Goal: Information Seeking & Learning: Learn about a topic

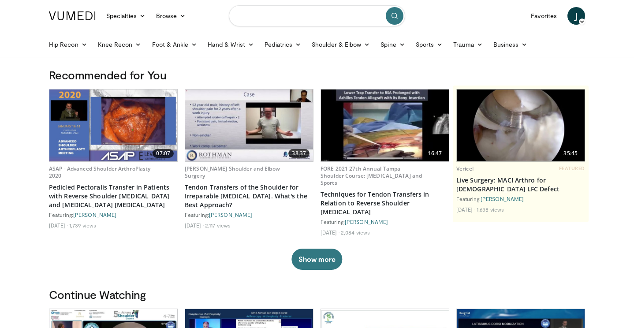
click at [292, 23] on input "Search topics, interventions" at bounding box center [317, 15] width 176 height 21
type input "**********"
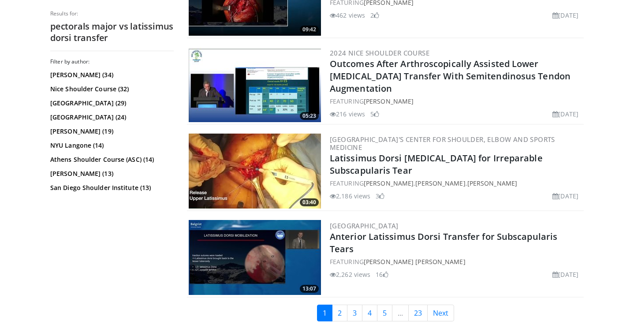
scroll to position [2188, 0]
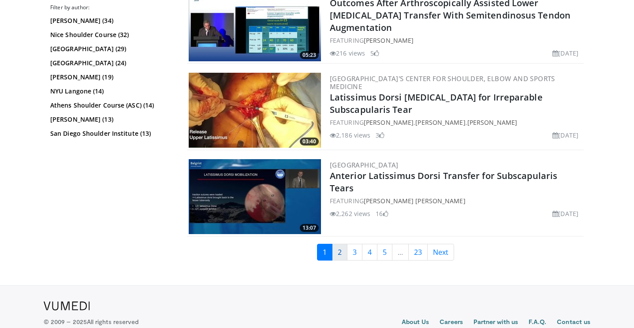
click at [339, 250] on link "2" at bounding box center [339, 252] width 15 height 17
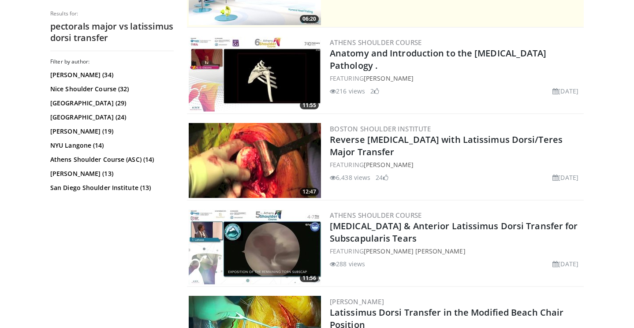
scroll to position [253, 0]
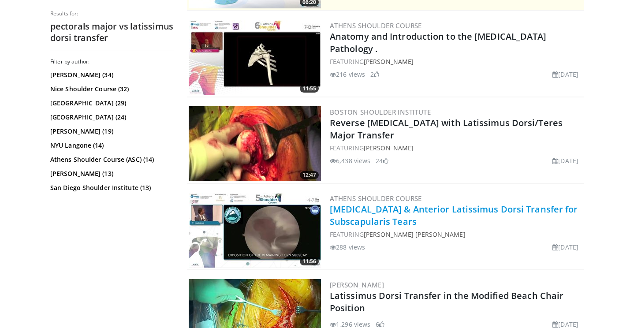
click at [376, 210] on link "[MEDICAL_DATA] & Anterior Latissimus Dorsi Transfer for Subscapularis Tears" at bounding box center [454, 215] width 248 height 24
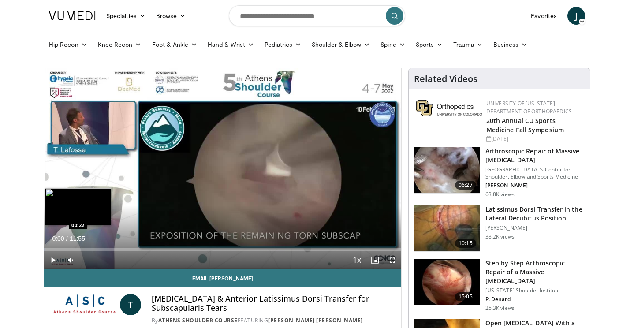
click at [56, 248] on div "Progress Bar" at bounding box center [56, 250] width 1 height 4
click at [48, 248] on div "00:22" at bounding box center [49, 250] width 11 height 4
click at [47, 248] on div "Progress Bar" at bounding box center [47, 250] width 1 height 4
click at [46, 248] on div "Progress Bar" at bounding box center [46, 250] width 1 height 4
click at [48, 248] on div "Progress Bar" at bounding box center [48, 250] width 1 height 4
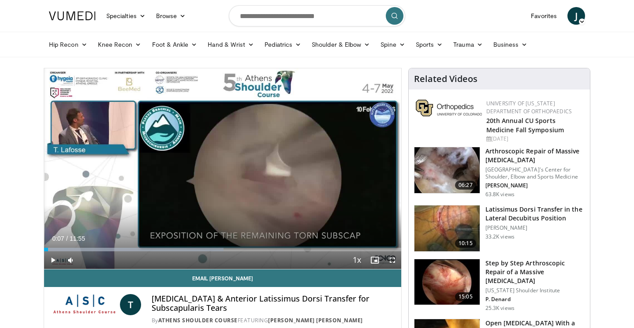
click at [53, 260] on span "Video Player" at bounding box center [53, 260] width 18 height 18
click at [52, 258] on span "Video Player" at bounding box center [53, 260] width 18 height 18
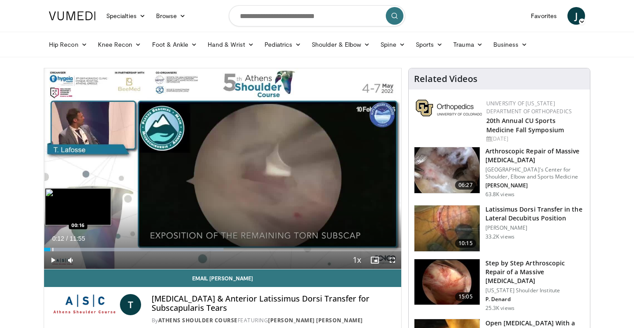
click at [52, 250] on div "Progress Bar" at bounding box center [52, 250] width 1 height 4
click at [52, 249] on div "Progress Bar" at bounding box center [52, 250] width 1 height 4
click at [50, 249] on div "Progress Bar" at bounding box center [50, 250] width 1 height 4
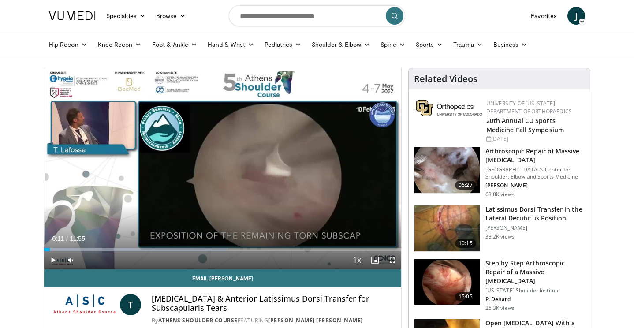
click at [53, 258] on span "Video Player" at bounding box center [53, 260] width 18 height 18
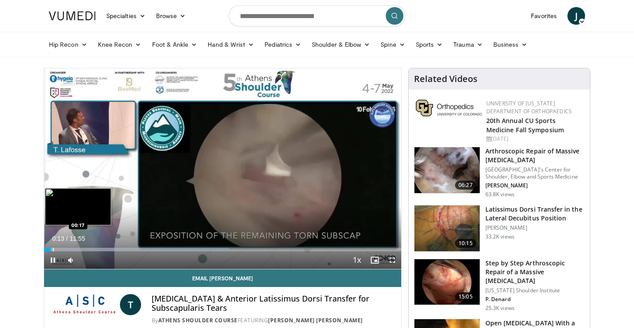
click at [53, 249] on div "Progress Bar" at bounding box center [53, 250] width 1 height 4
click at [55, 249] on div "Progress Bar" at bounding box center [55, 250] width 1 height 4
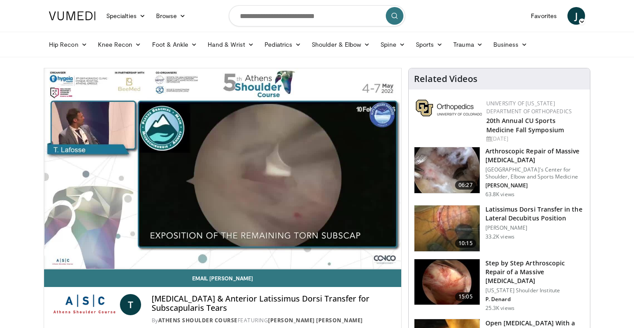
click at [57, 249] on div "10 seconds Tap to unmute" at bounding box center [222, 168] width 357 height 201
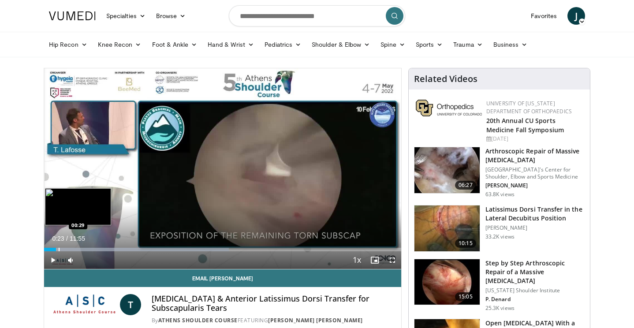
click at [59, 249] on div "Progress Bar" at bounding box center [59, 250] width 1 height 4
click at [62, 249] on div "Progress Bar" at bounding box center [61, 250] width 1 height 4
click at [65, 249] on div "Progress Bar" at bounding box center [64, 250] width 1 height 4
click at [67, 249] on div "Progress Bar" at bounding box center [67, 250] width 1 height 4
click at [71, 249] on div "Progress Bar" at bounding box center [70, 250] width 1 height 4
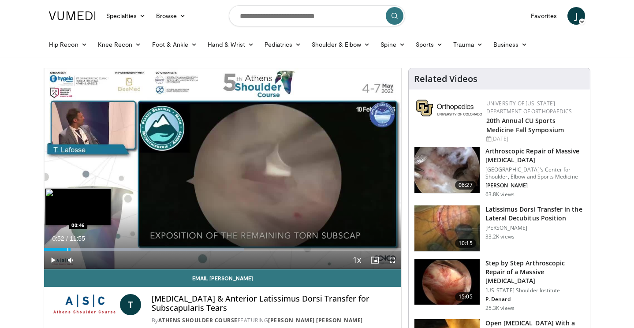
click at [67, 251] on div "Progress Bar" at bounding box center [67, 250] width 1 height 4
click at [68, 251] on div "Progress Bar" at bounding box center [68, 250] width 1 height 4
click at [71, 250] on div "Progress Bar" at bounding box center [71, 250] width 1 height 4
click at [73, 250] on div "Progress Bar" at bounding box center [73, 250] width 1 height 4
click at [74, 250] on div "Progress Bar" at bounding box center [74, 250] width 1 height 4
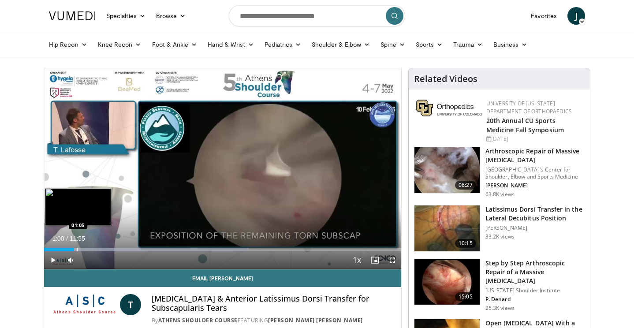
click at [77, 250] on div "Progress Bar" at bounding box center [77, 250] width 1 height 4
click at [79, 250] on div "Progress Bar" at bounding box center [79, 250] width 1 height 4
click at [81, 250] on div "Progress Bar" at bounding box center [81, 250] width 1 height 4
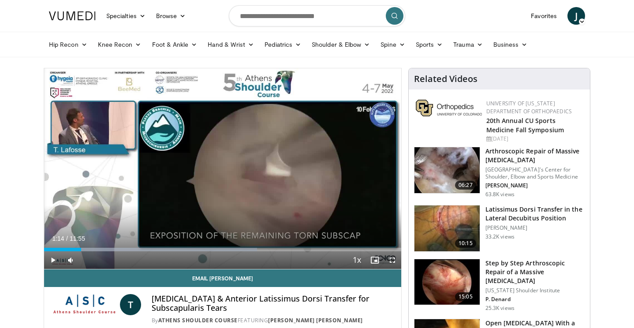
click at [55, 259] on span "Video Player" at bounding box center [53, 260] width 18 height 18
click at [54, 259] on span "Video Player" at bounding box center [53, 260] width 18 height 18
click at [52, 259] on span "Video Player" at bounding box center [53, 260] width 18 height 18
click at [55, 254] on span "Video Player" at bounding box center [53, 260] width 18 height 18
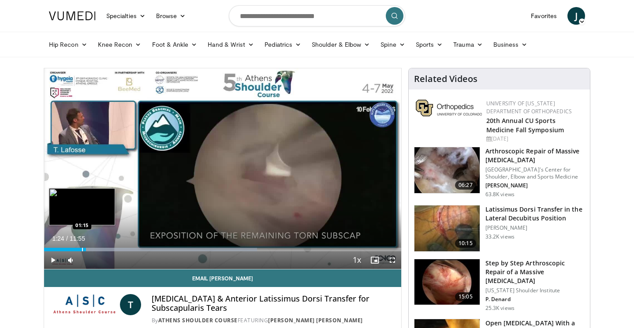
click at [82, 248] on div "Progress Bar" at bounding box center [82, 250] width 1 height 4
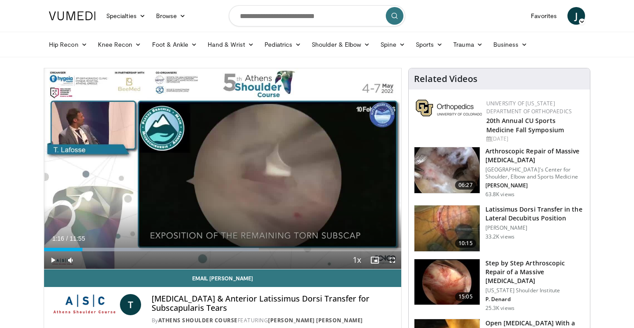
click at [53, 258] on span "Video Player" at bounding box center [53, 260] width 18 height 18
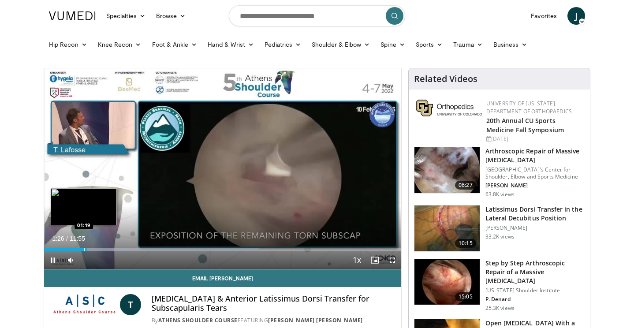
click at [84, 248] on div "Progress Bar" at bounding box center [84, 250] width 1 height 4
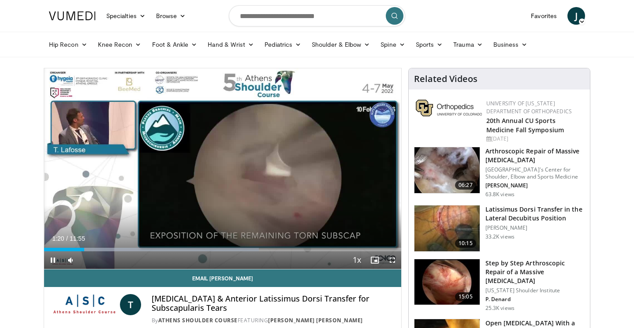
click at [52, 263] on span "Video Player" at bounding box center [53, 260] width 18 height 18
